Goal: Information Seeking & Learning: Learn about a topic

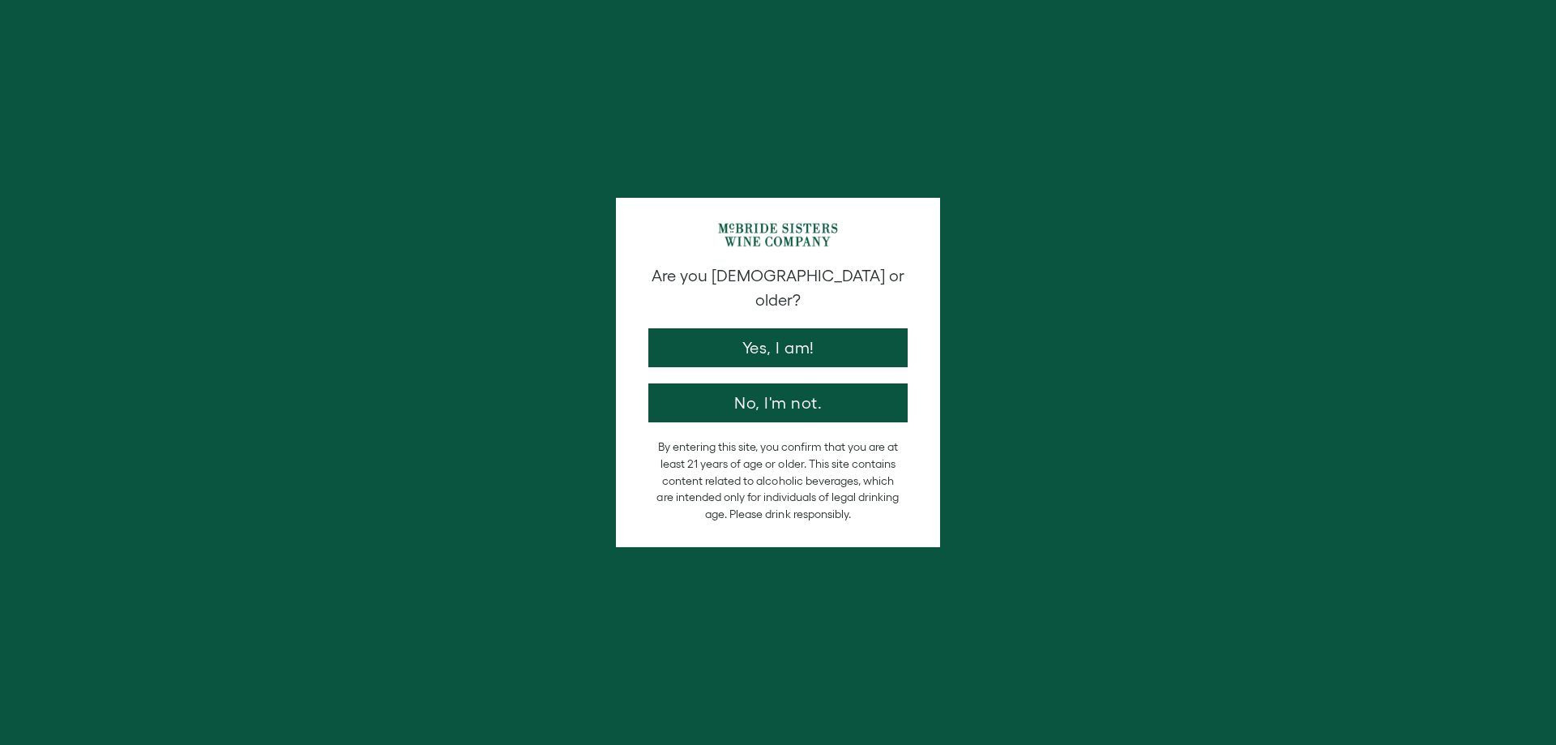
click at [717, 331] on button "Yes, I am!" at bounding box center [777, 347] width 259 height 39
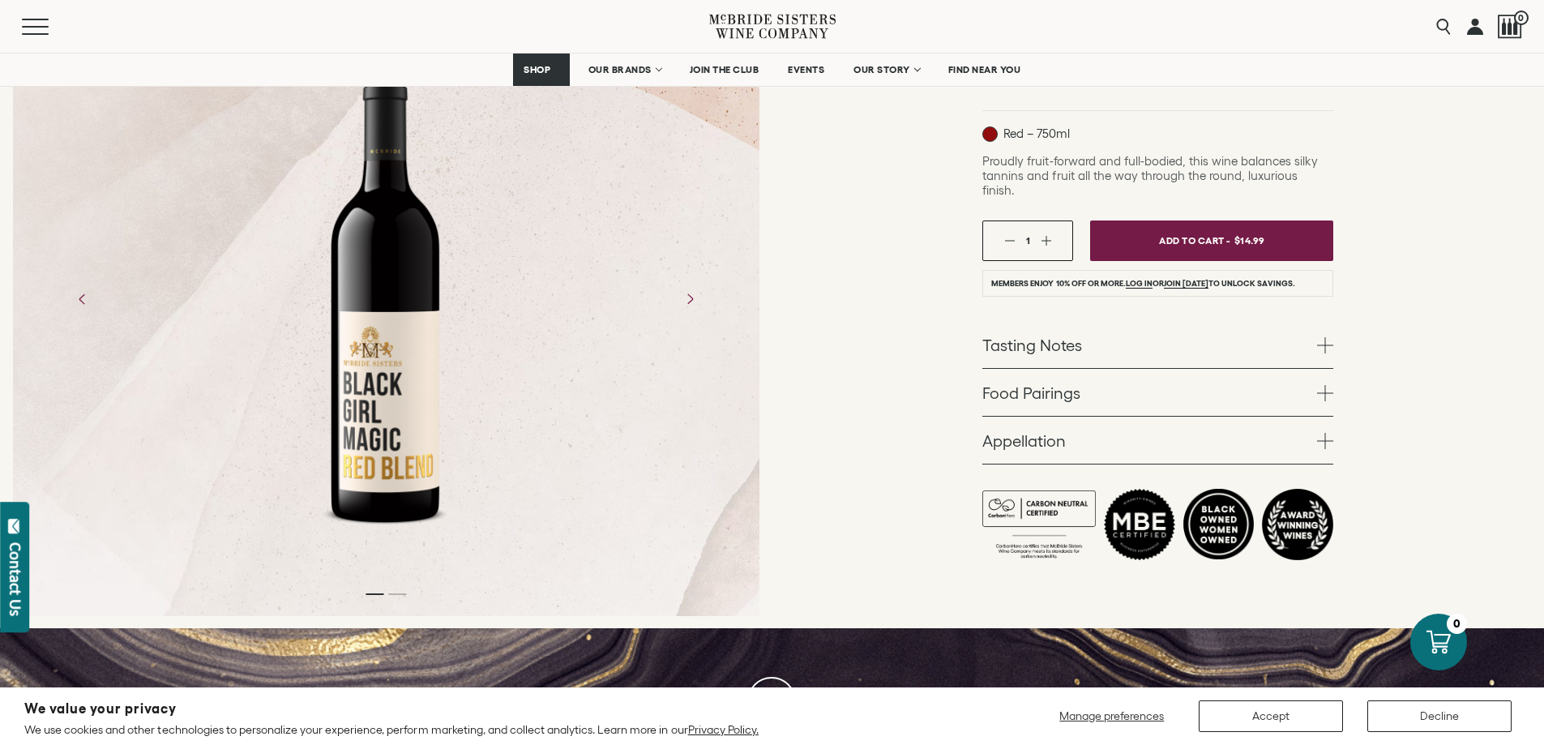
scroll to position [324, 0]
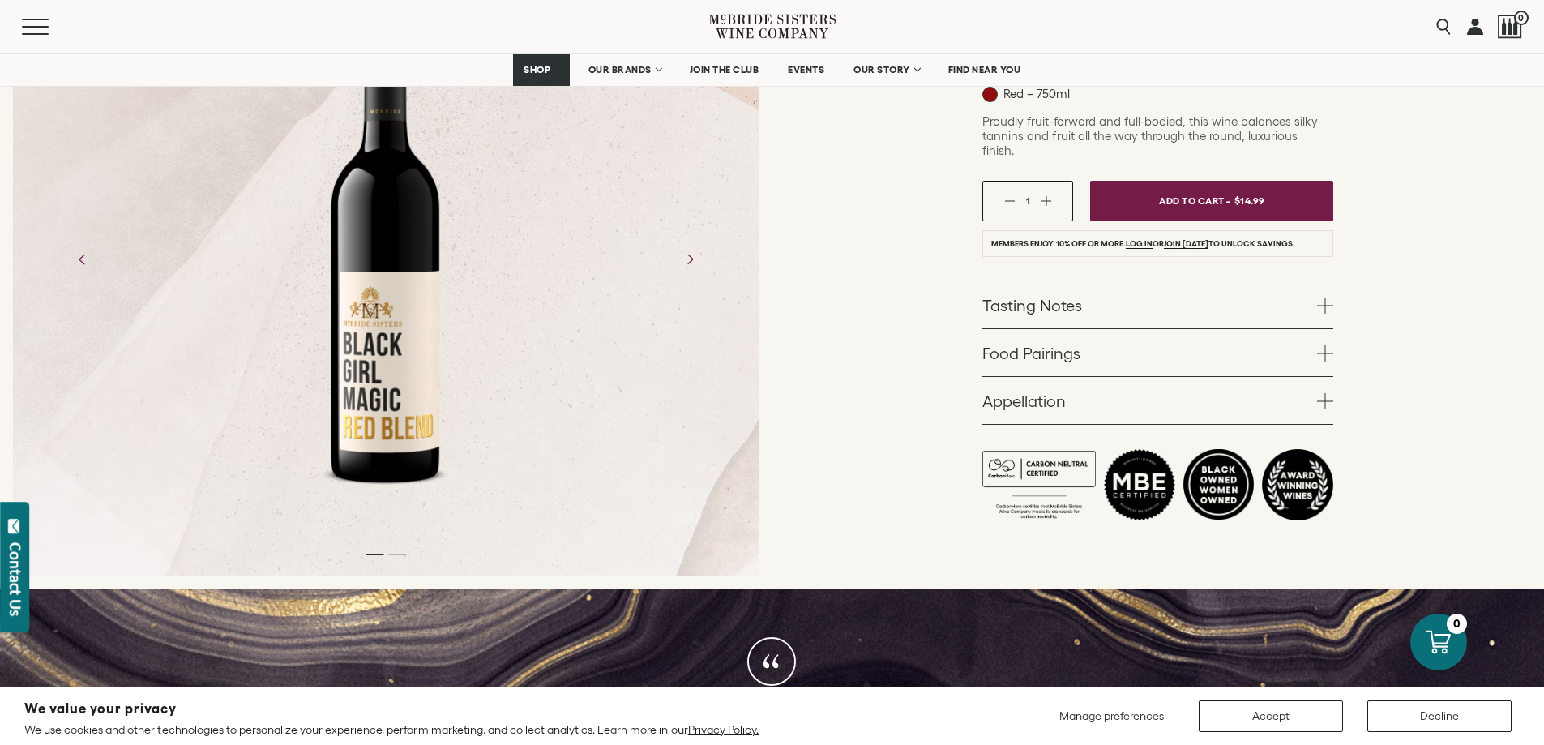
click at [1330, 297] on span at bounding box center [1325, 305] width 16 height 16
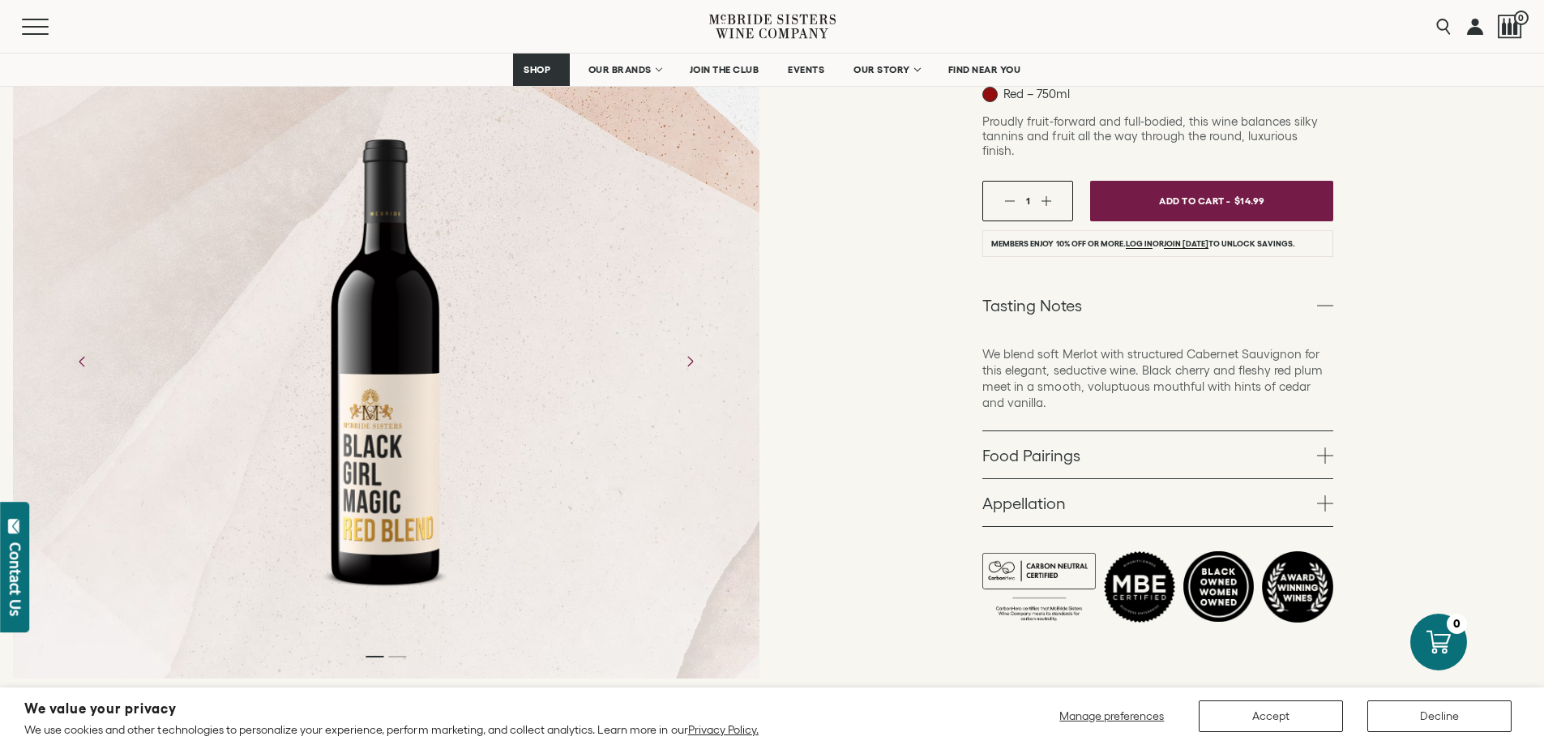
click at [1327, 447] on span at bounding box center [1325, 455] width 16 height 16
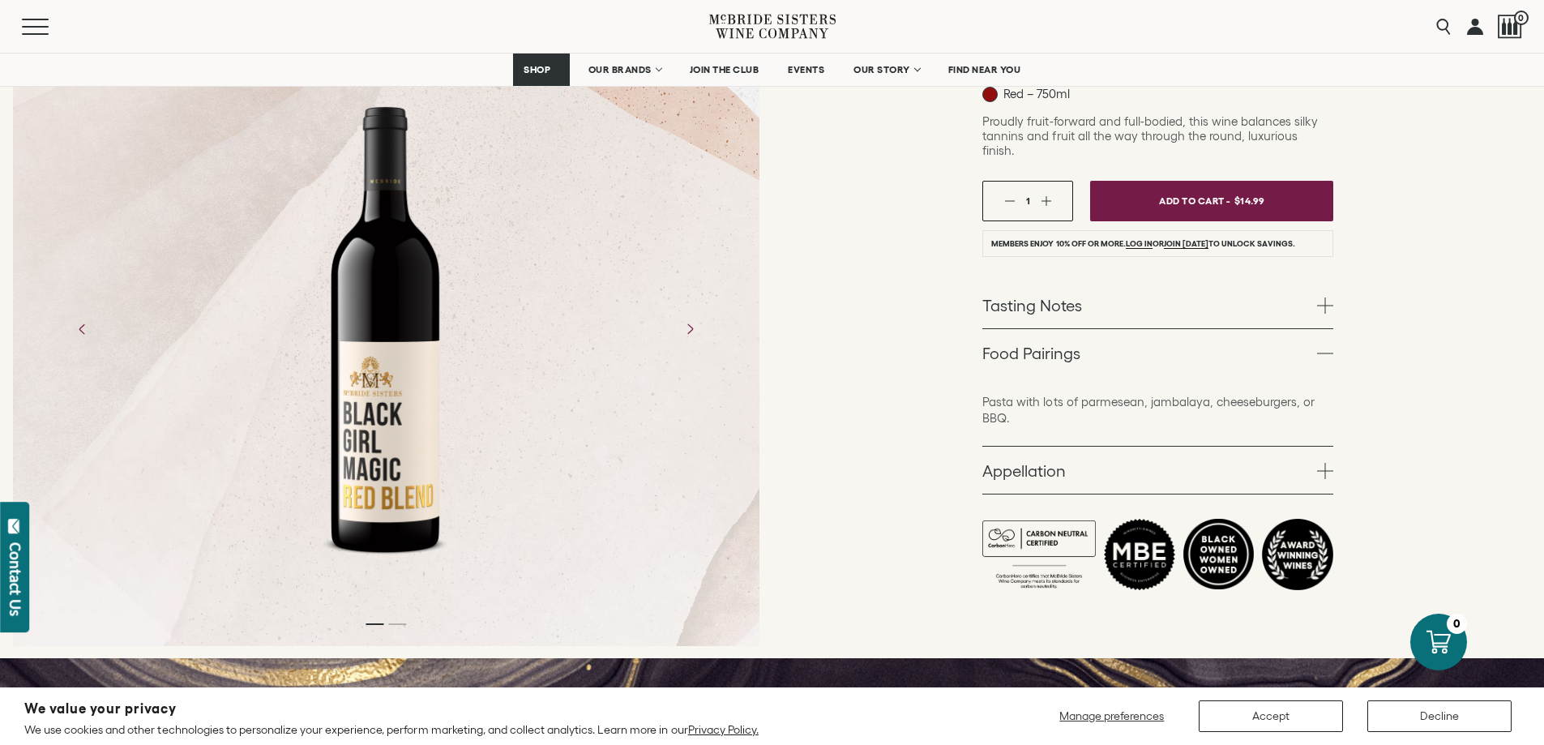
click at [1325, 463] on span at bounding box center [1325, 471] width 16 height 16
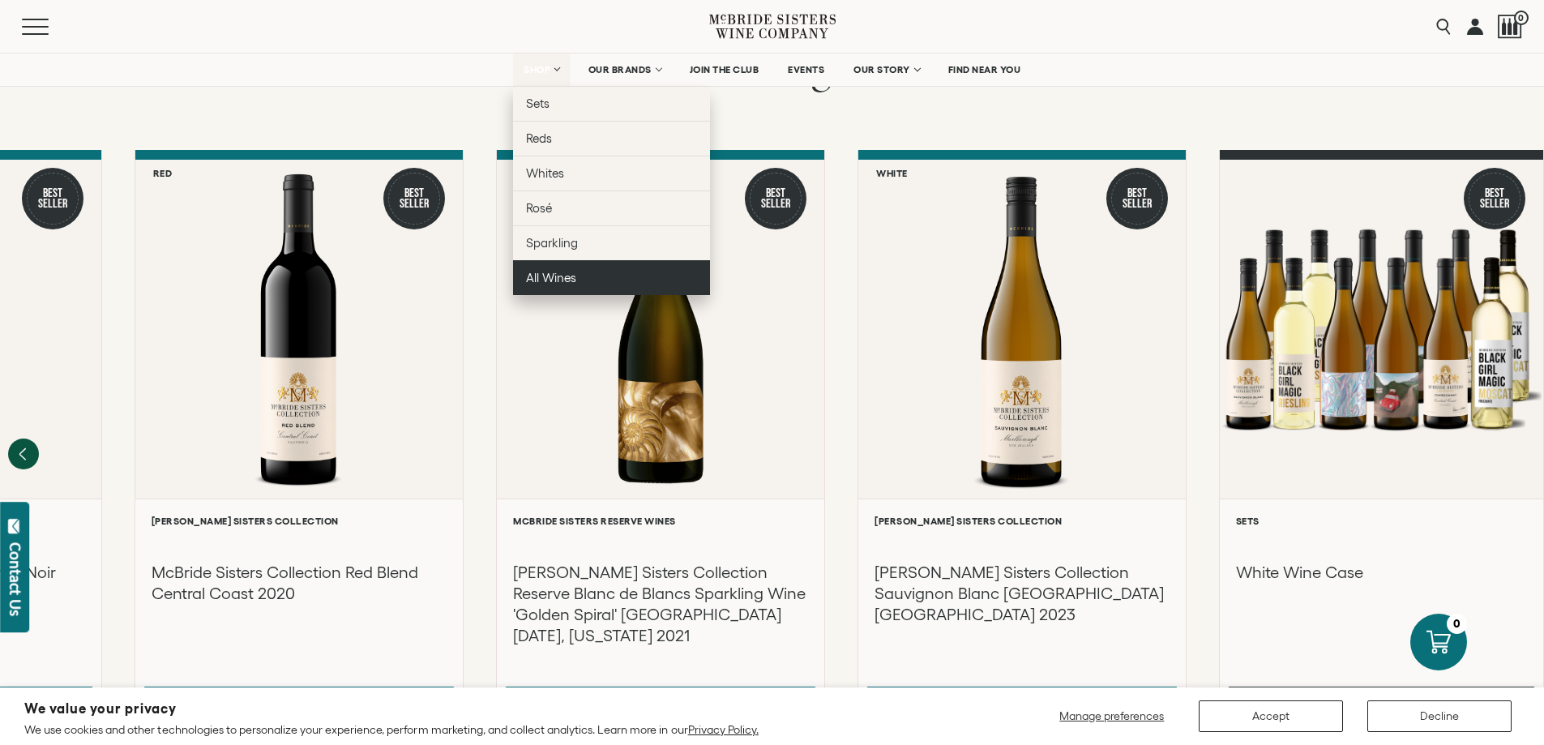
scroll to position [2107, 0]
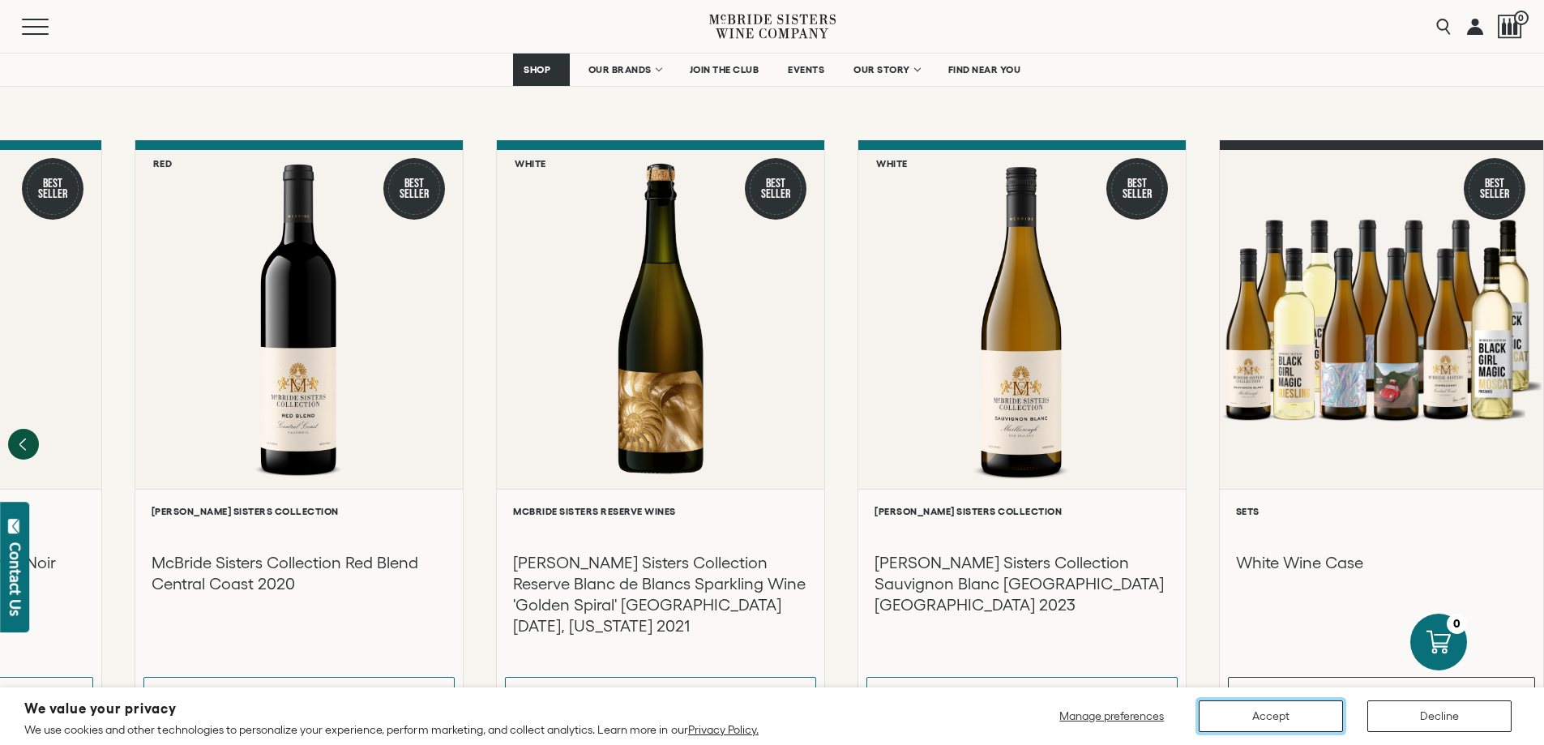
click at [1226, 726] on button "Accept" at bounding box center [1271, 716] width 144 height 32
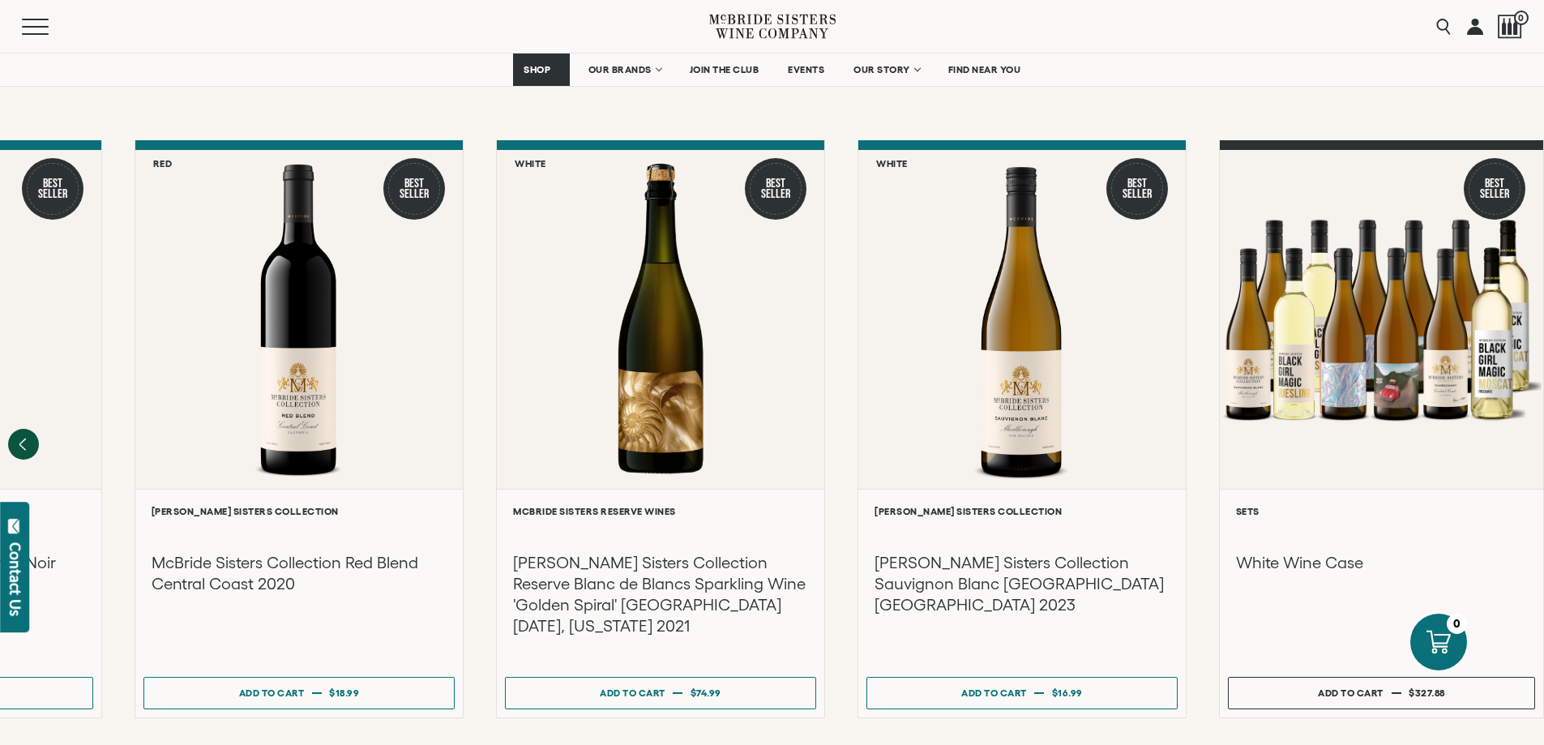
click at [729, 691] on div at bounding box center [772, 444] width 1544 height 609
click at [727, 742] on ol at bounding box center [772, 745] width 648 height 6
click at [24, 438] on icon "Previous" at bounding box center [22, 444] width 6 height 13
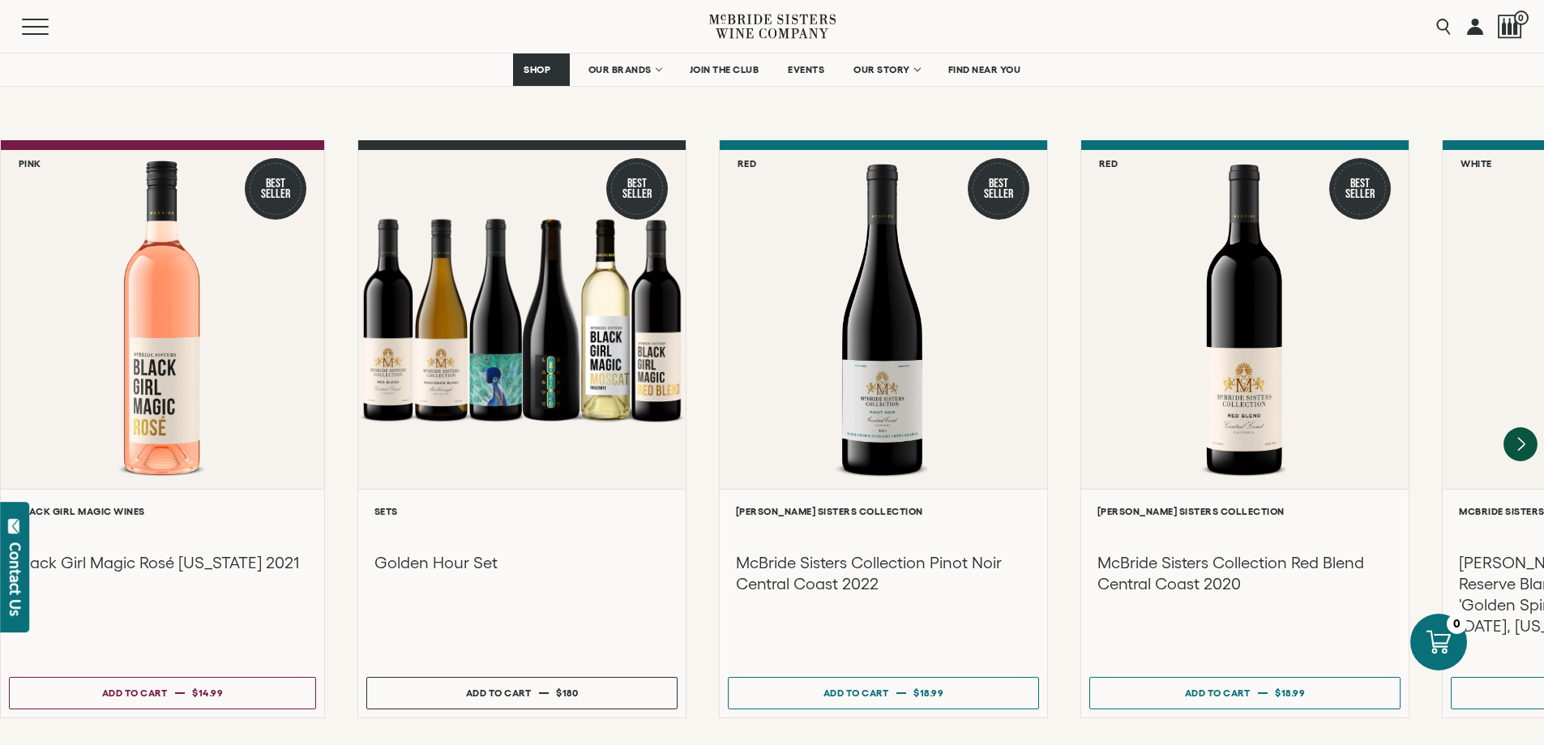
click at [1519, 427] on icon "Next" at bounding box center [1520, 444] width 34 height 34
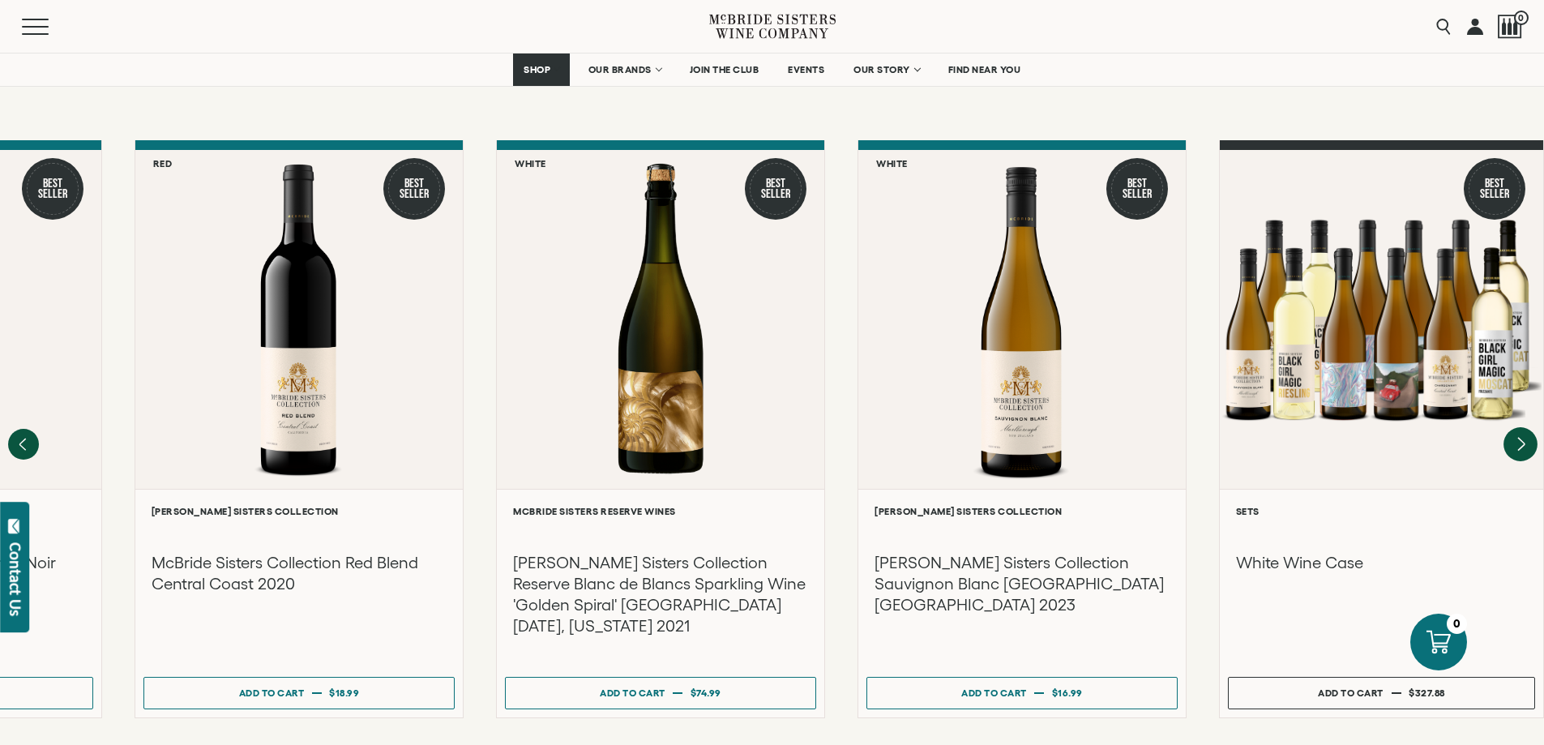
click at [1519, 385] on div at bounding box center [1381, 319] width 323 height 339
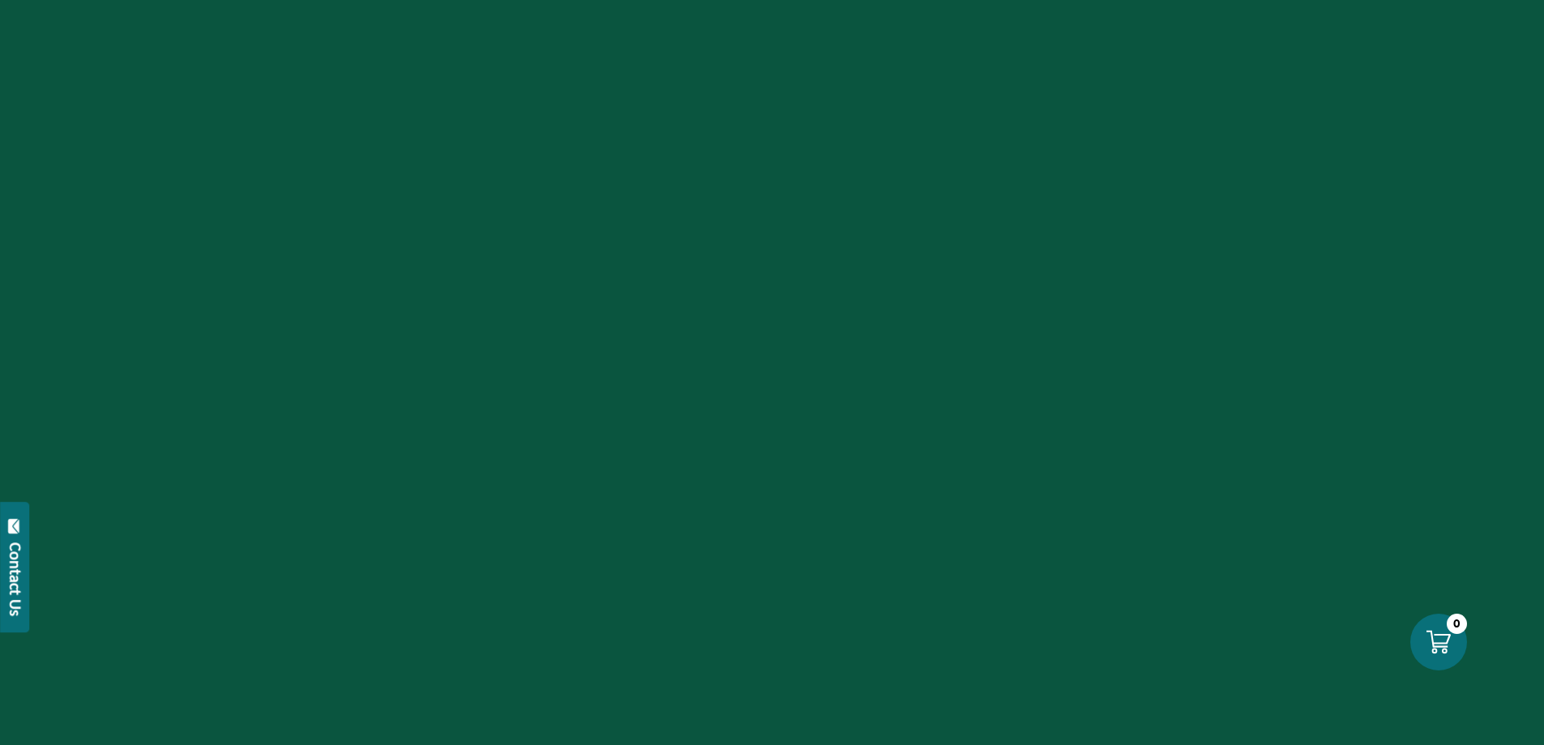
scroll to position [2165, 0]
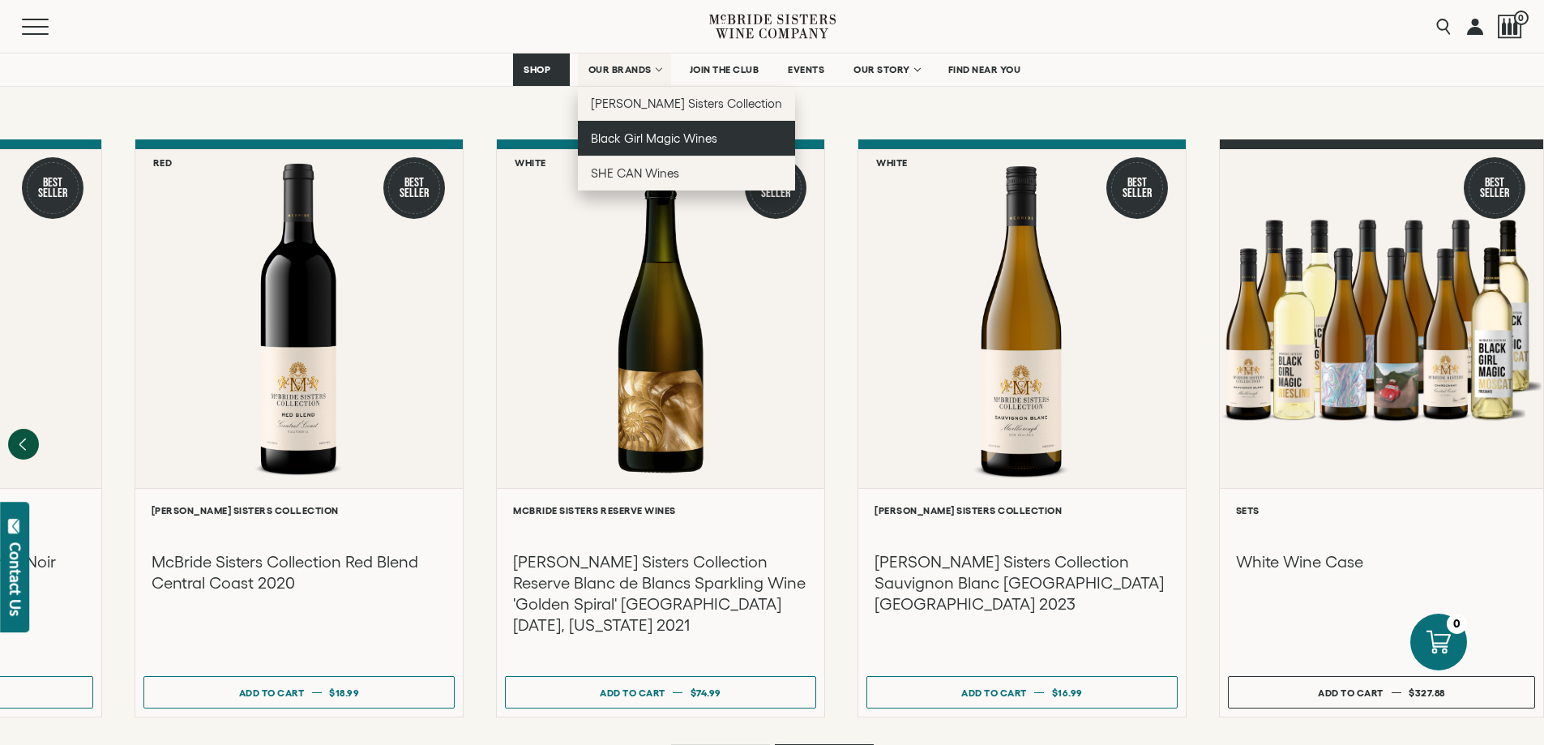
click at [650, 137] on span "Black Girl Magic Wines" at bounding box center [654, 138] width 126 height 14
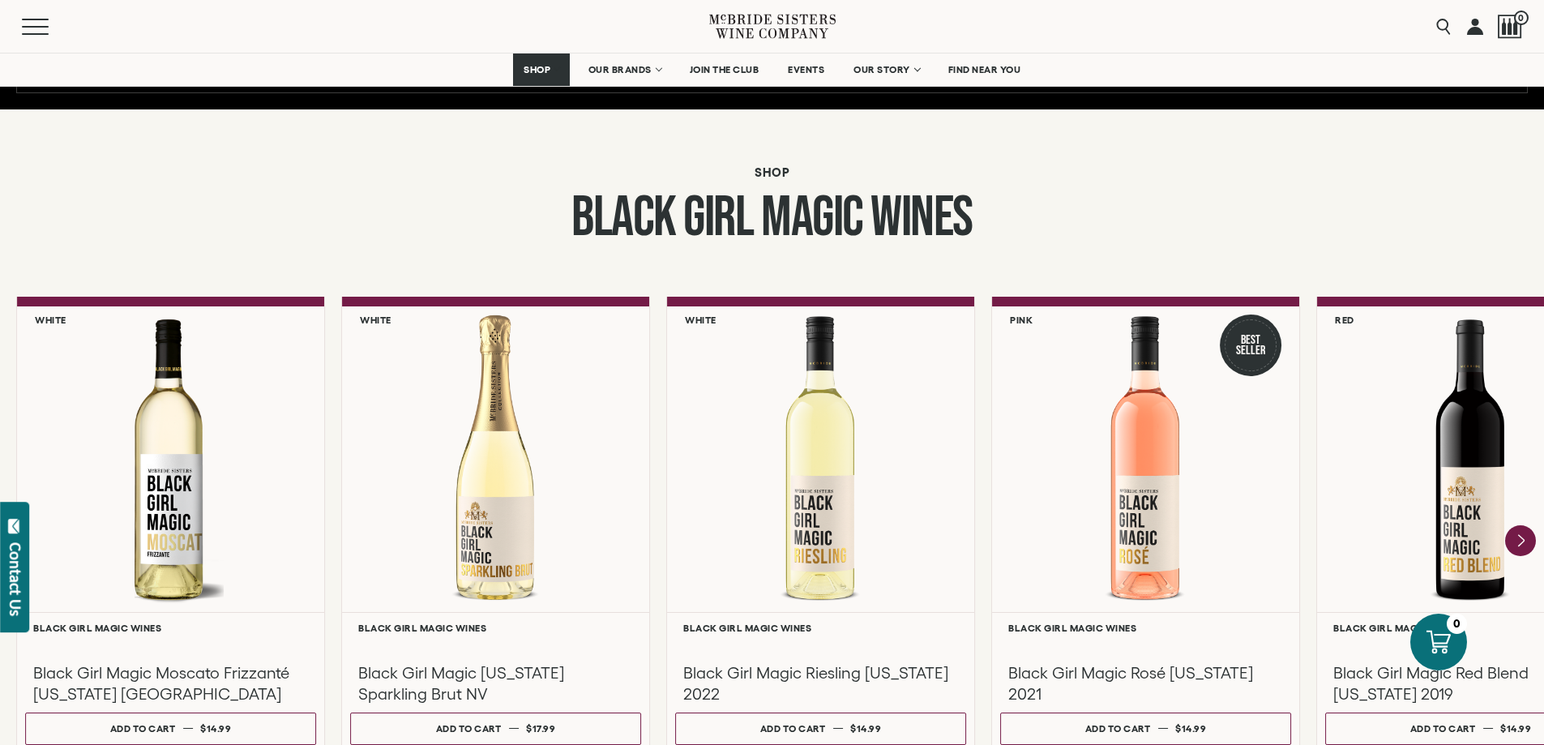
scroll to position [1216, 0]
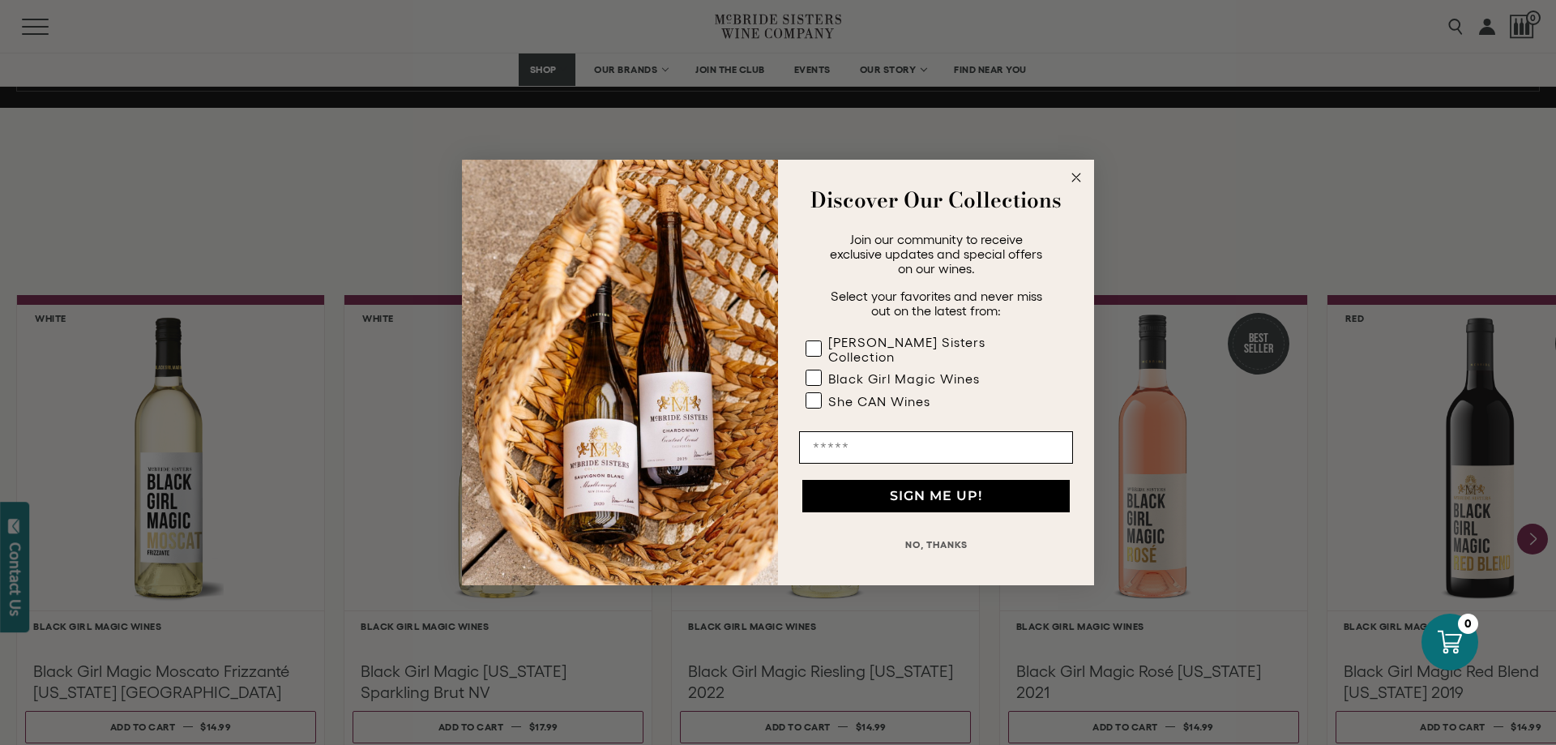
click at [1075, 178] on circle "Close dialog" at bounding box center [1076, 178] width 19 height 19
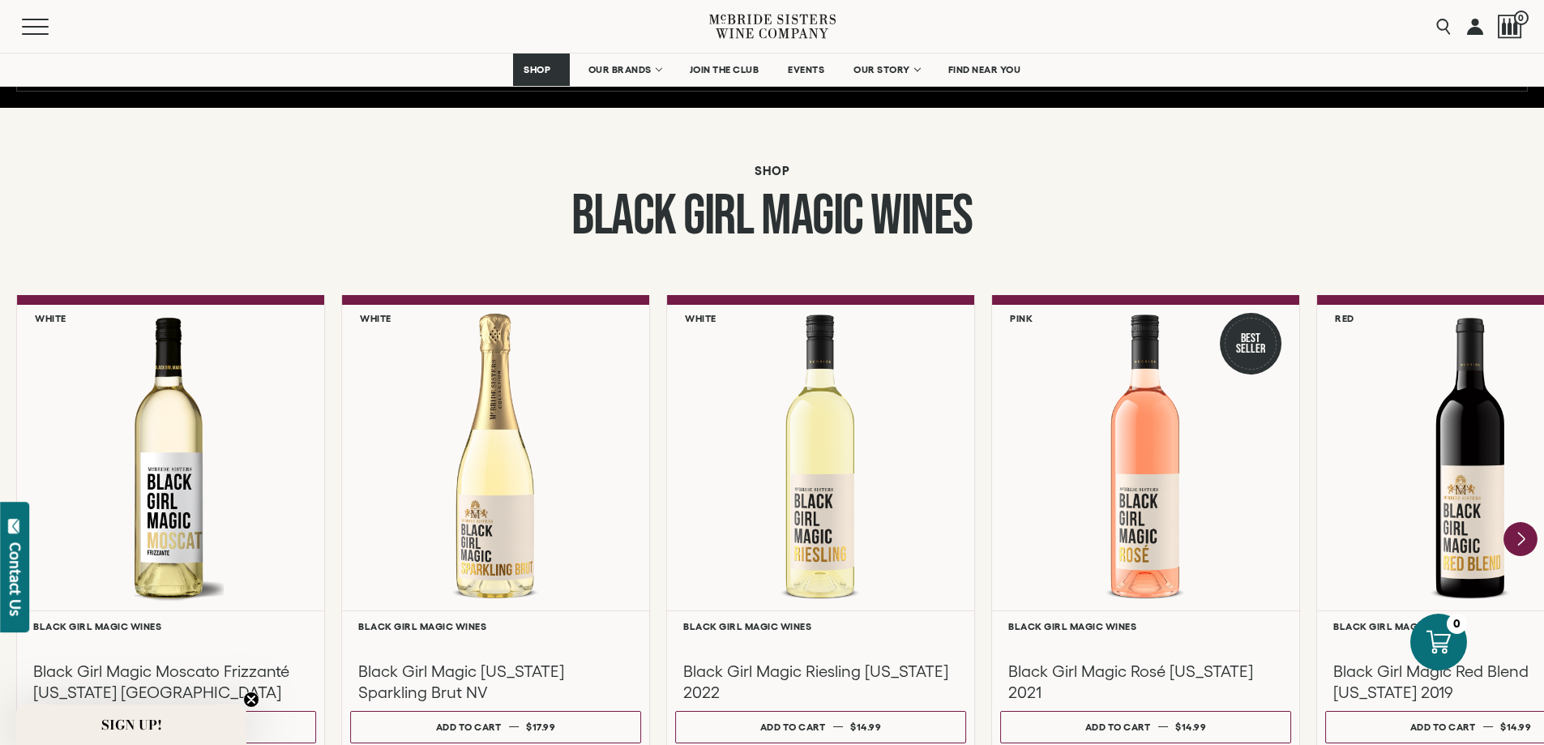
click at [1516, 545] on icon "Next" at bounding box center [1520, 539] width 34 height 34
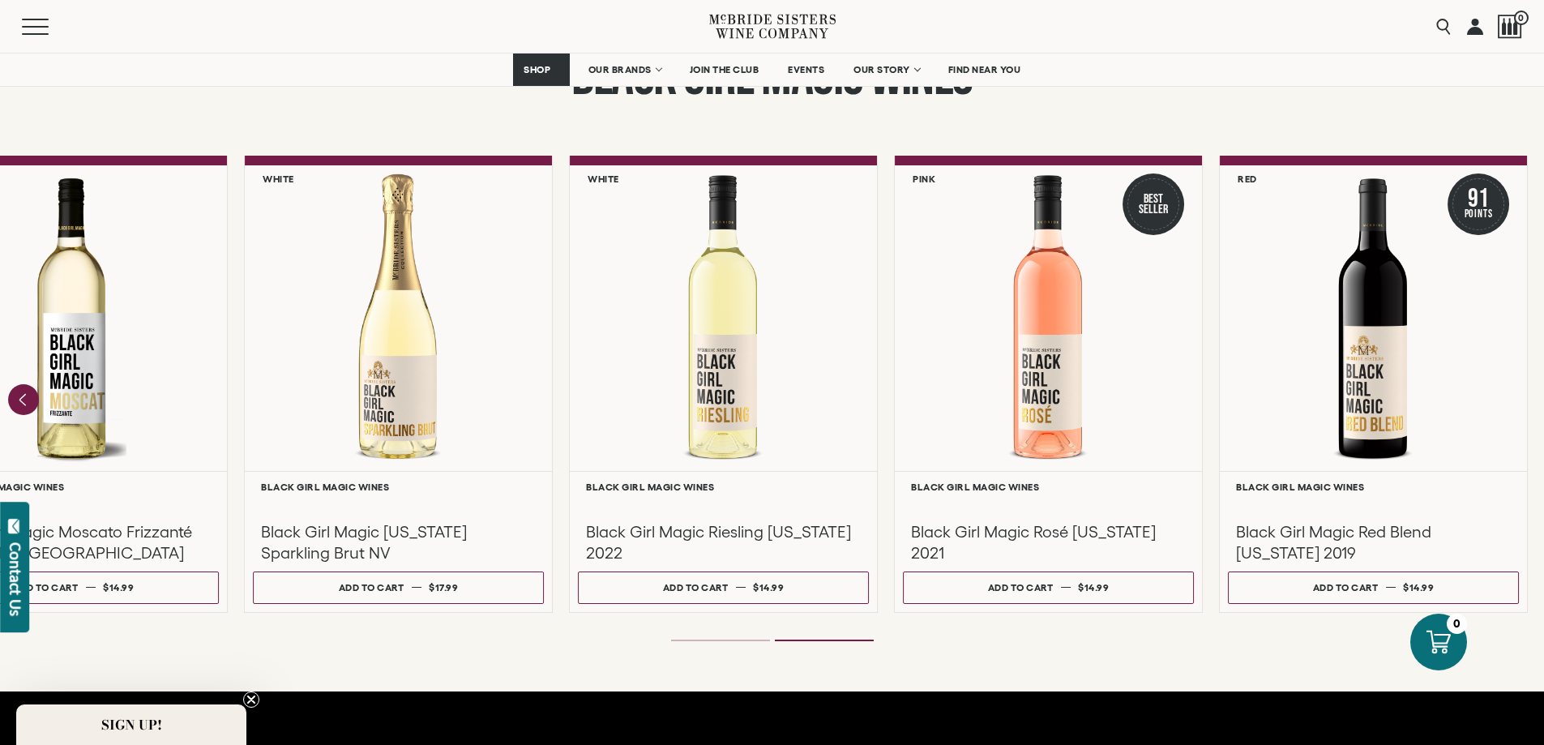
scroll to position [1378, 0]
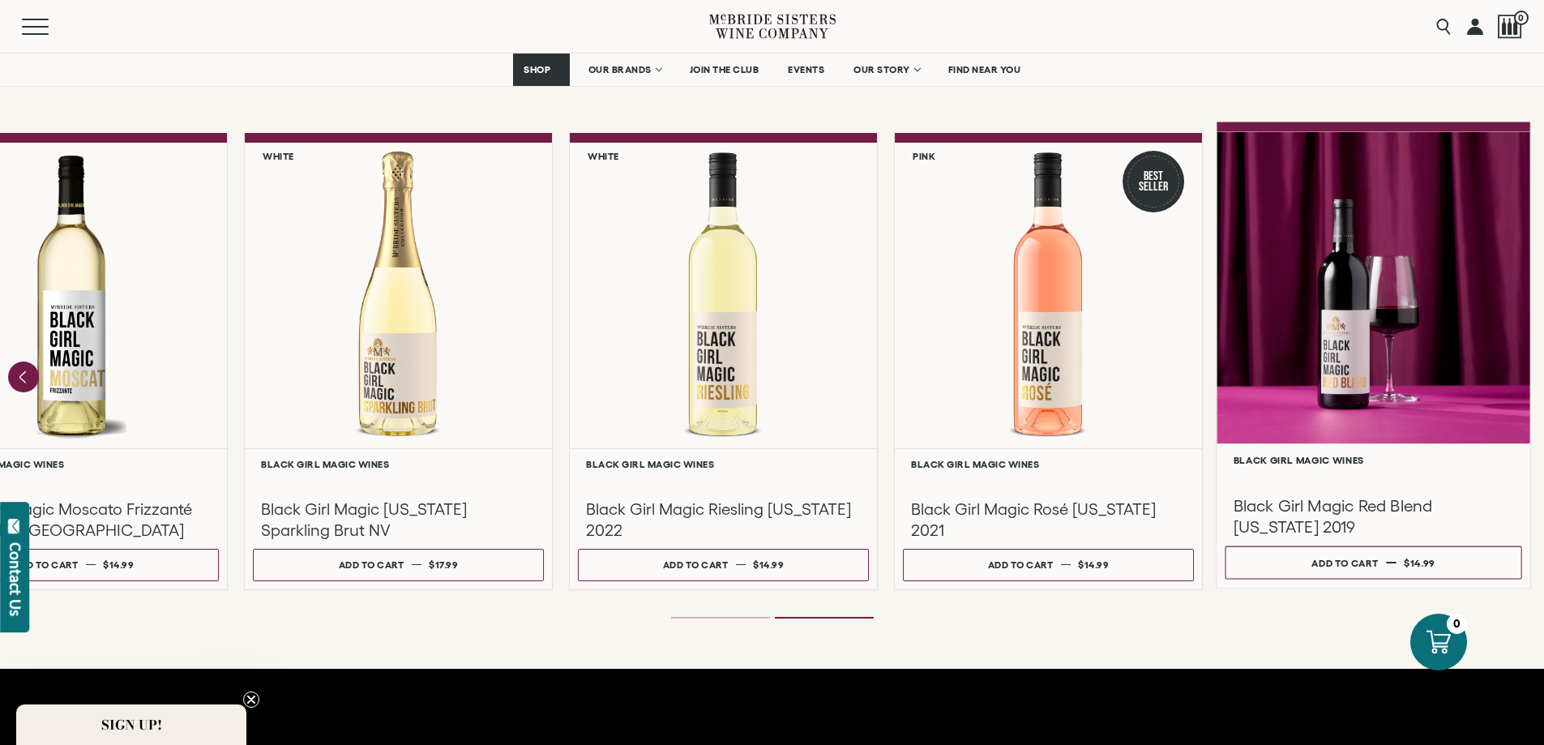
click at [1265, 518] on h3 "Black Girl Magic Red Blend [US_STATE] 2019" at bounding box center [1373, 515] width 280 height 43
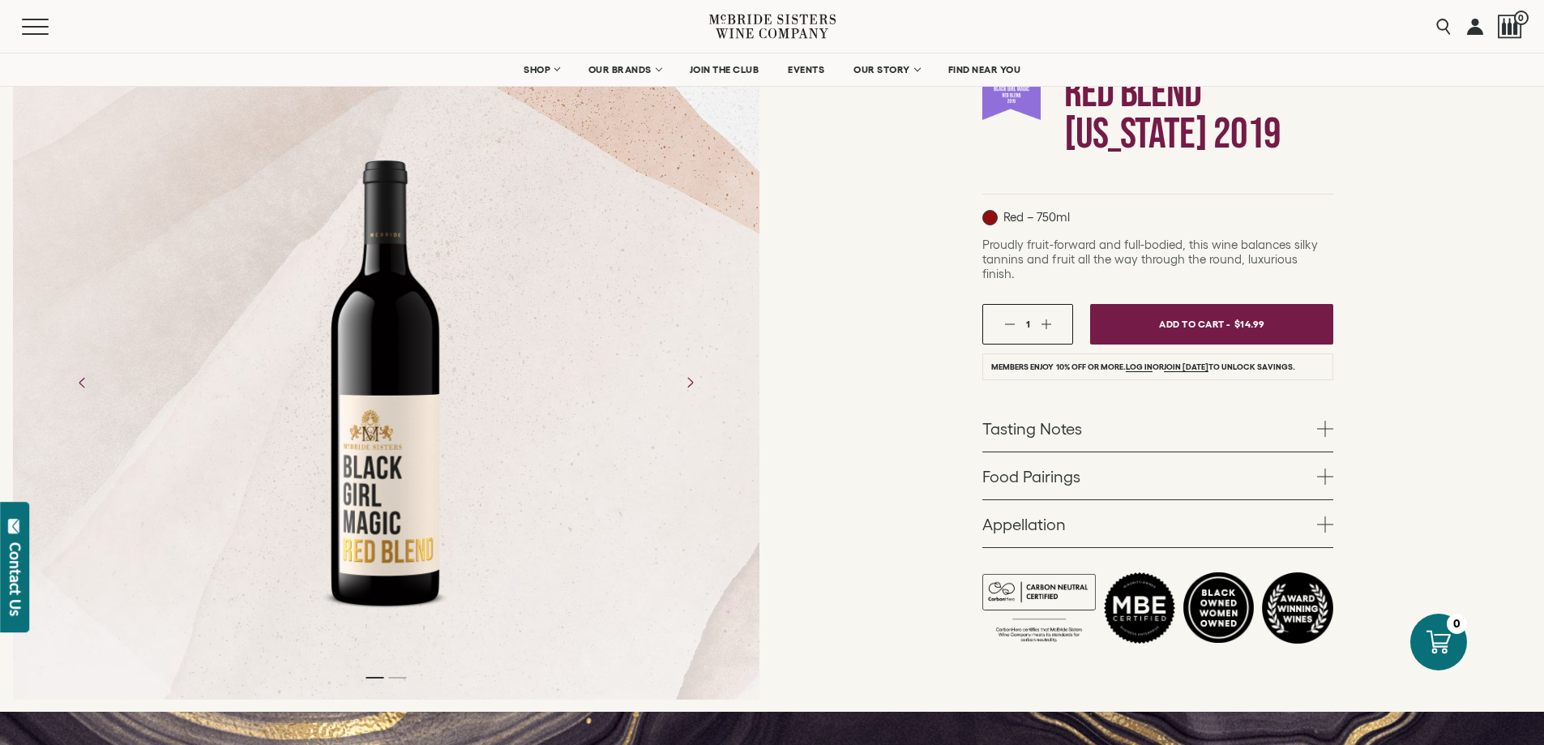
scroll to position [243, 0]
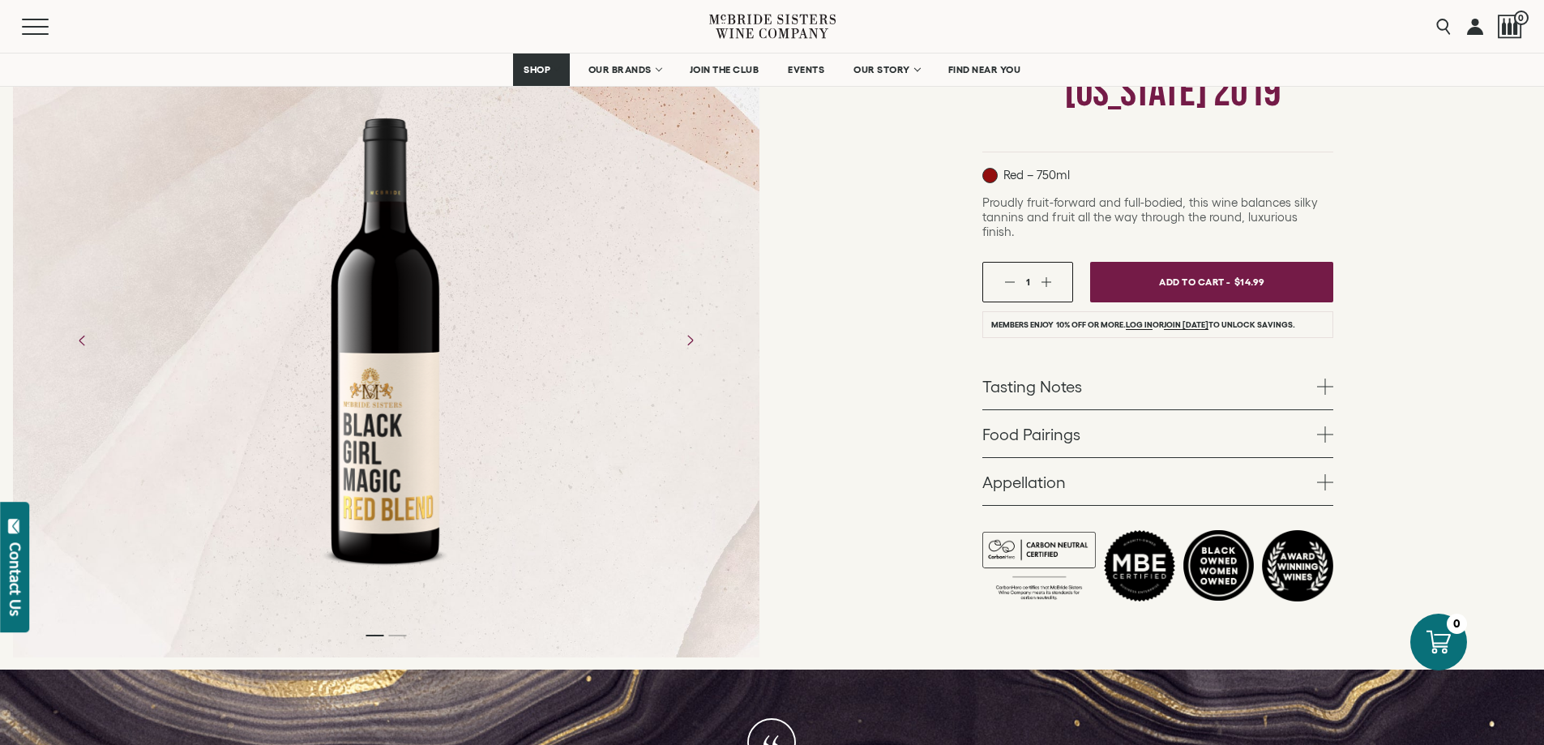
click at [1320, 426] on span at bounding box center [1325, 434] width 16 height 16
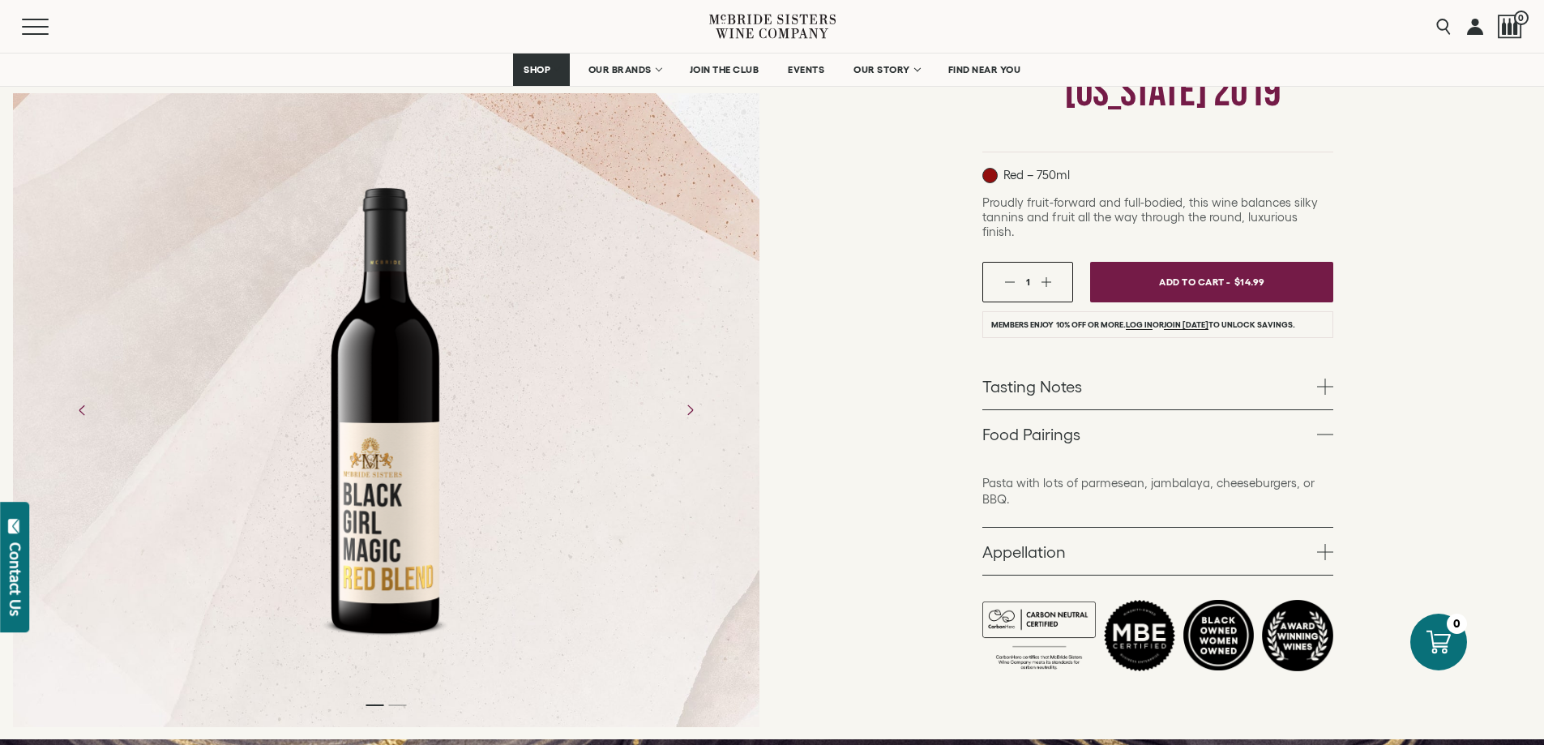
click at [1327, 362] on link "Tasting Notes" at bounding box center [1157, 385] width 351 height 47
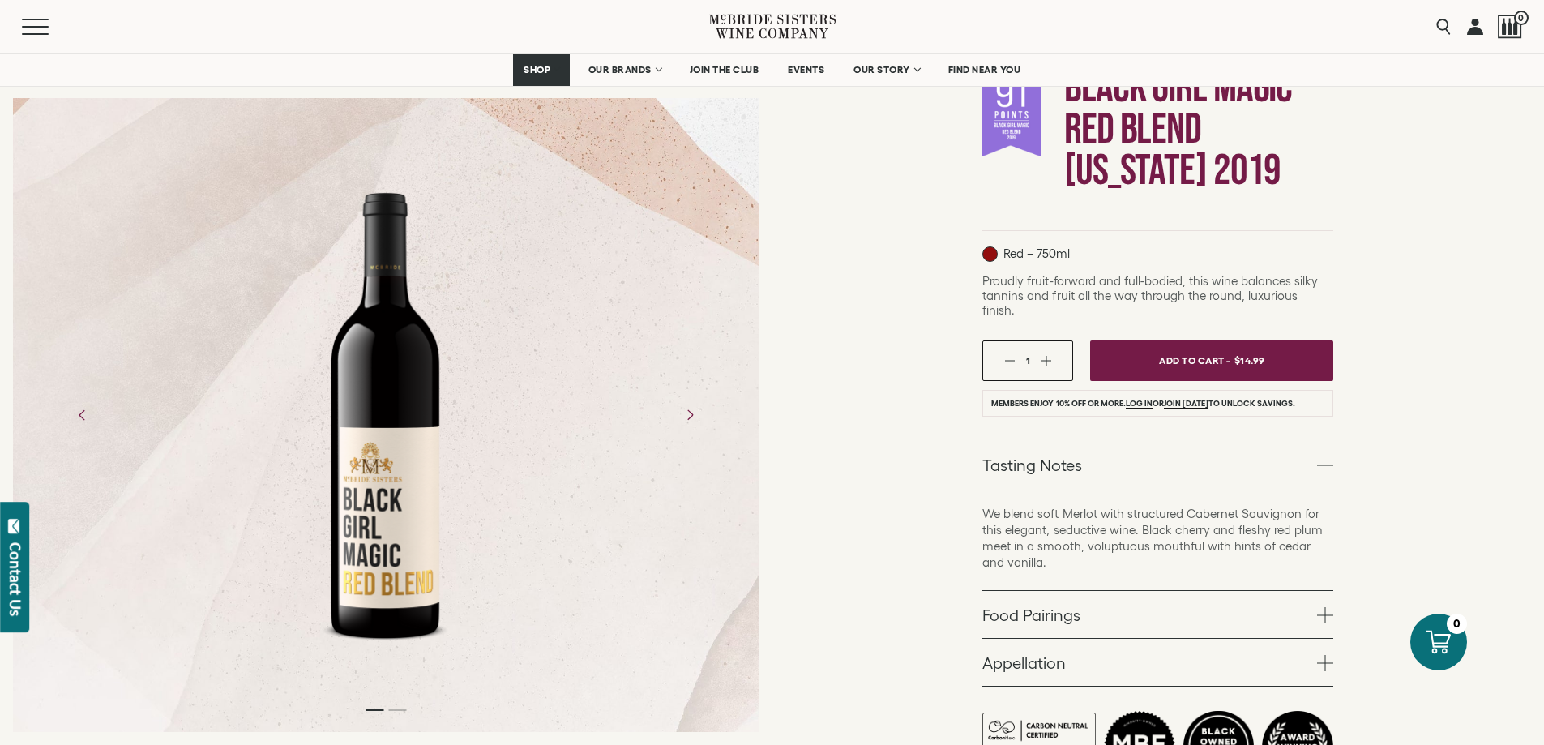
scroll to position [162, 0]
